Goal: Task Accomplishment & Management: Use online tool/utility

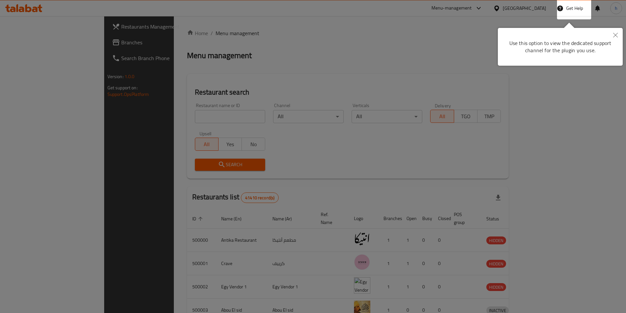
click at [611, 36] on button "Close" at bounding box center [616, 35] width 14 height 15
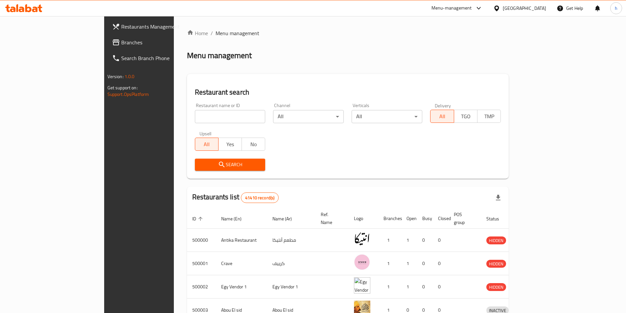
click at [536, 10] on div "Egypt" at bounding box center [524, 8] width 43 height 7
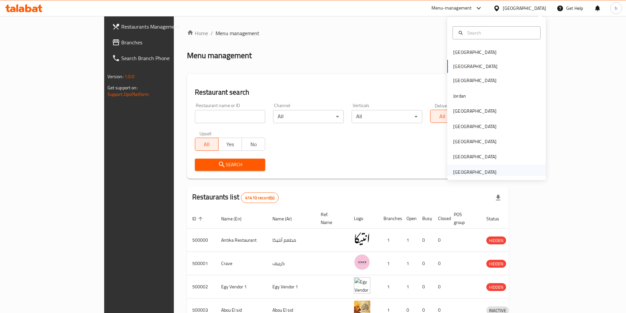
click at [487, 169] on div "[GEOGRAPHIC_DATA]" at bounding box center [474, 172] width 43 height 7
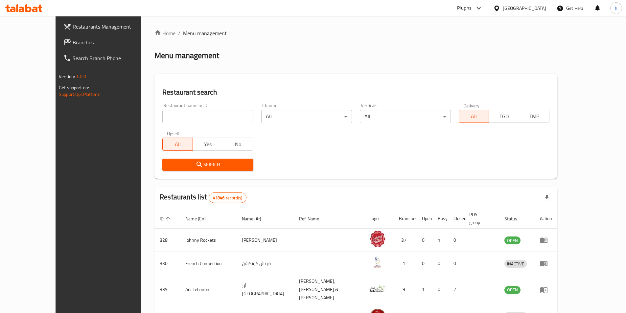
click at [73, 43] on span "Branches" at bounding box center [114, 42] width 82 height 8
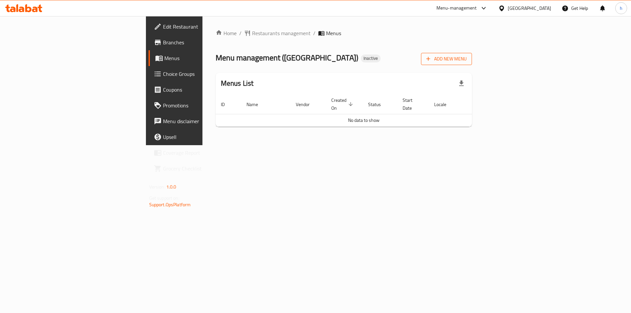
click at [467, 63] on span "Add New Menu" at bounding box center [446, 59] width 40 height 8
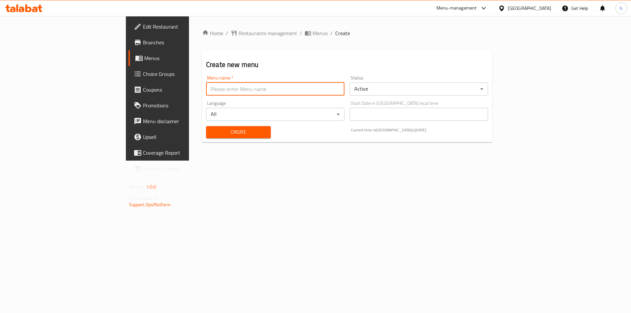
click at [237, 89] on input "text" at bounding box center [275, 89] width 138 height 13
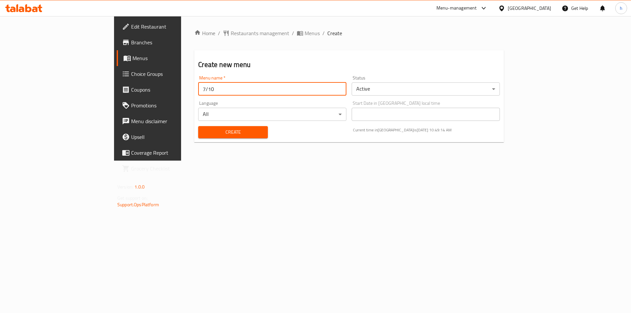
type input "7/10"
click at [216, 127] on button "Create" at bounding box center [232, 132] width 69 height 12
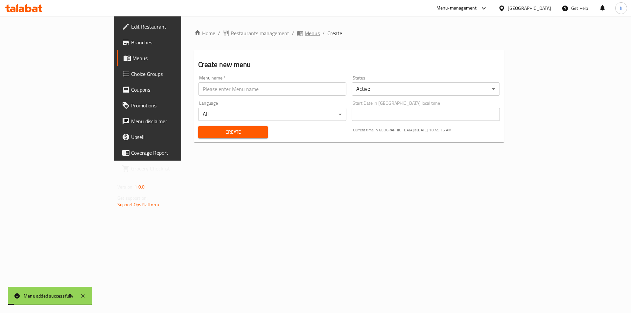
click at [305, 32] on span "Menus" at bounding box center [312, 33] width 15 height 8
